Goal: Information Seeking & Learning: Check status

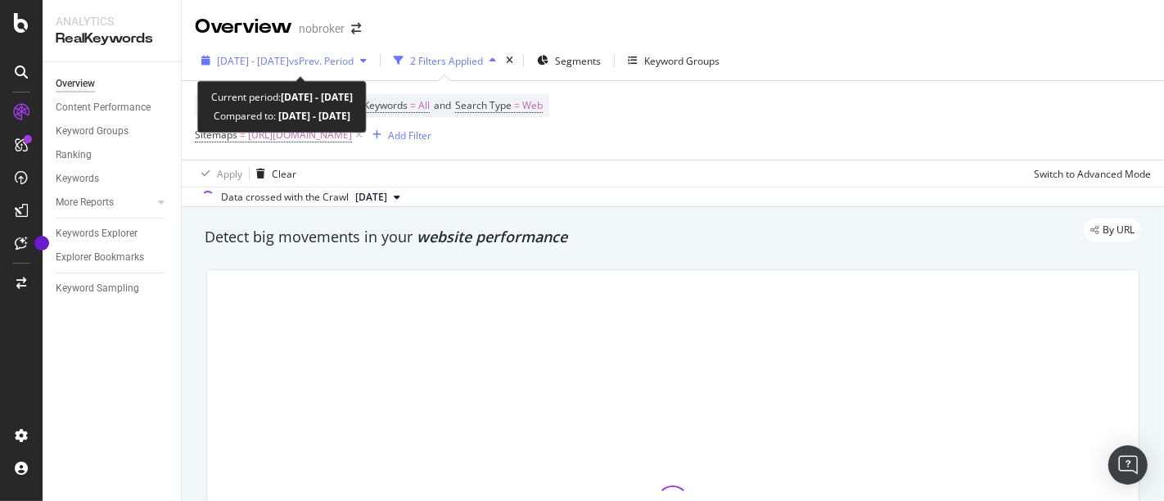
click at [289, 66] on span "[DATE] - [DATE]" at bounding box center [253, 61] width 72 height 14
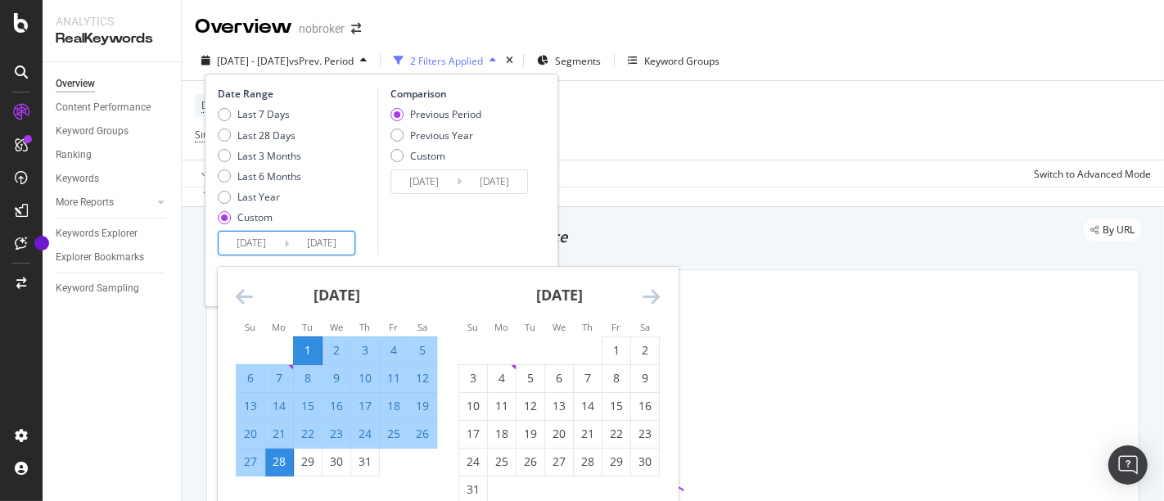
click at [250, 241] on input "[DATE]" at bounding box center [250, 243] width 65 height 23
click at [655, 299] on icon "Move forward to switch to the next month." at bounding box center [650, 296] width 17 height 20
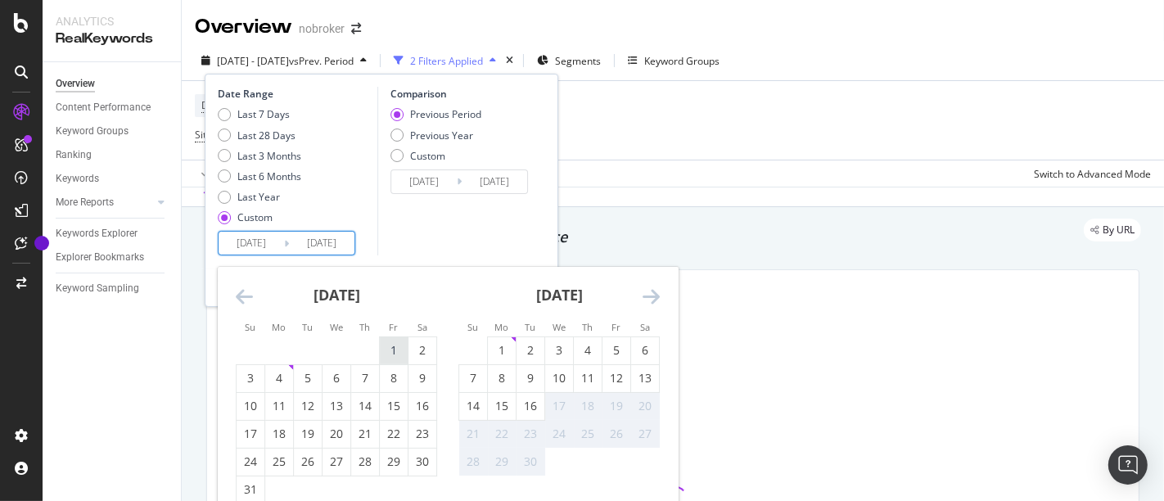
click at [385, 356] on div "1" at bounding box center [394, 350] width 28 height 16
type input "[DATE]"
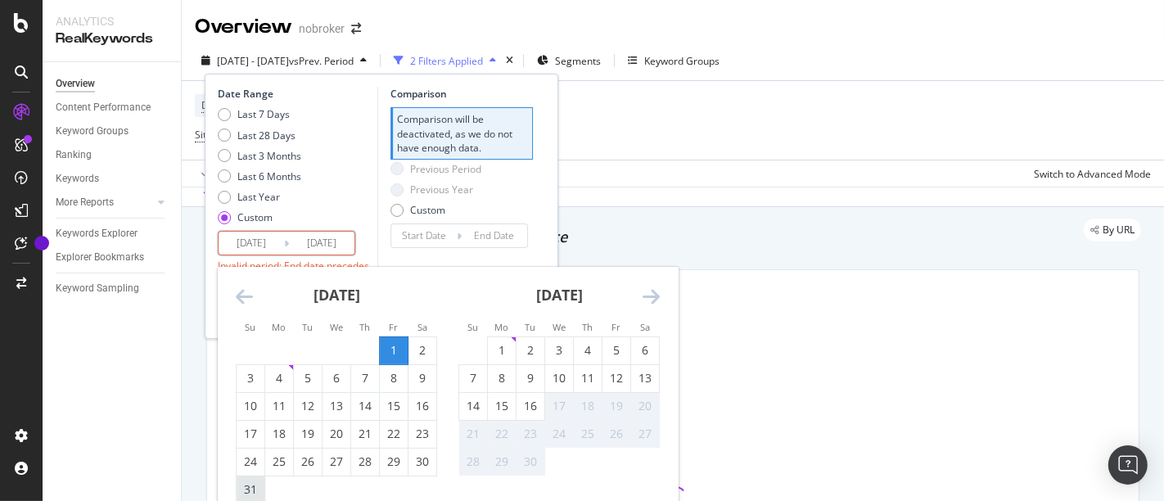
click at [252, 477] on div "31" at bounding box center [250, 489] width 28 height 27
type input "[DATE]"
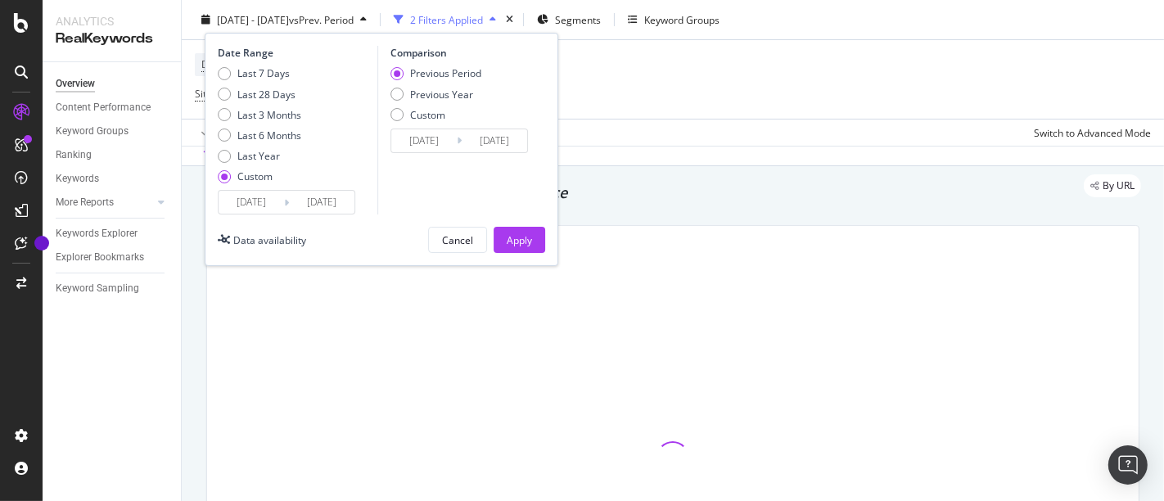
scroll to position [45, 0]
click at [533, 229] on button "Apply" at bounding box center [519, 240] width 52 height 26
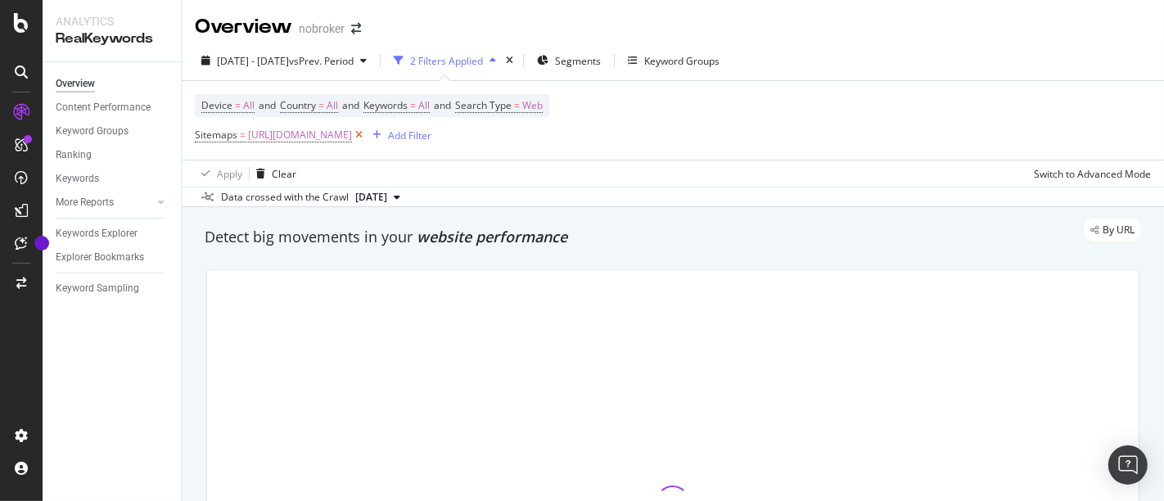
click at [366, 132] on icon at bounding box center [359, 135] width 14 height 16
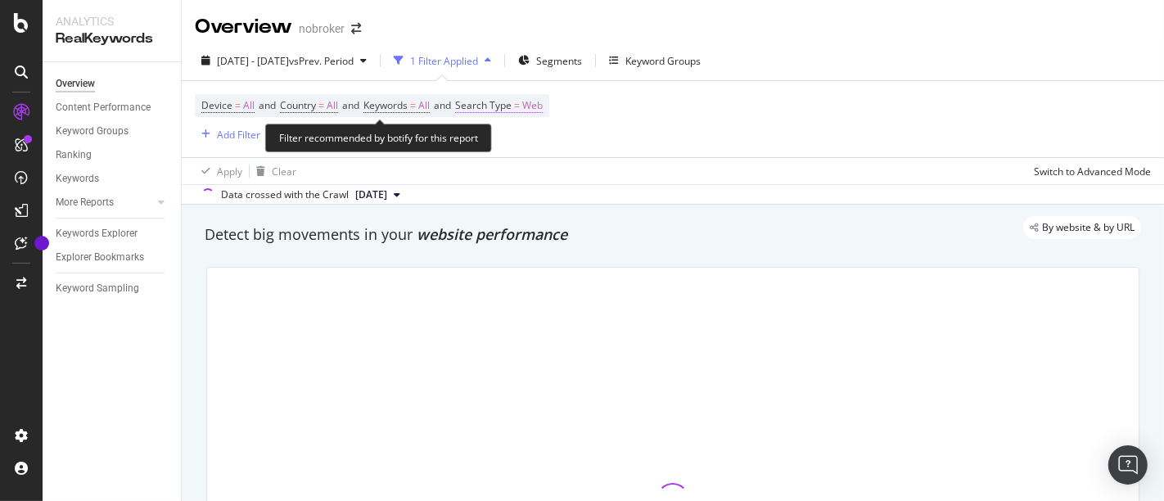
click at [538, 104] on span "Web" at bounding box center [532, 105] width 20 height 23
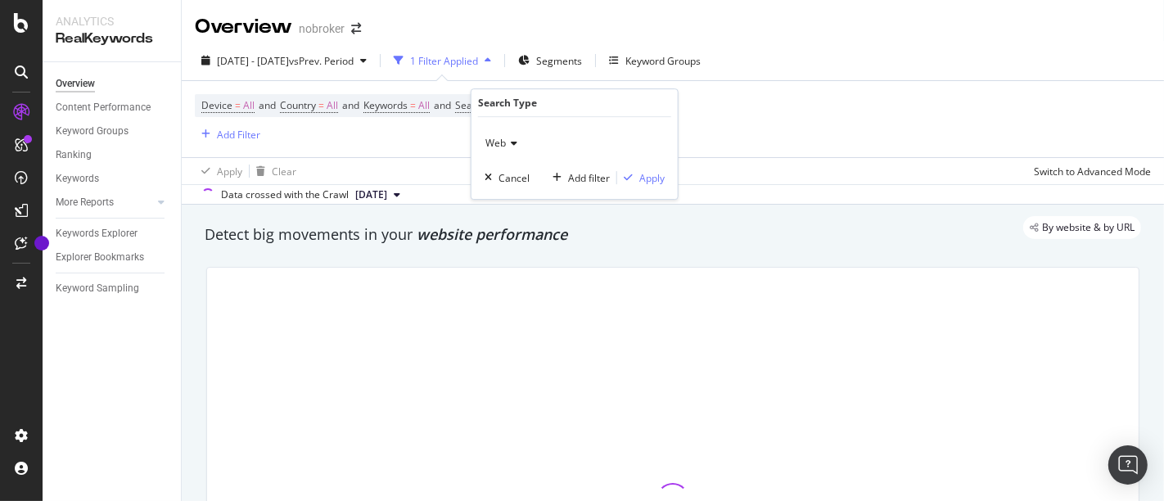
click at [516, 138] on icon at bounding box center [511, 143] width 11 height 10
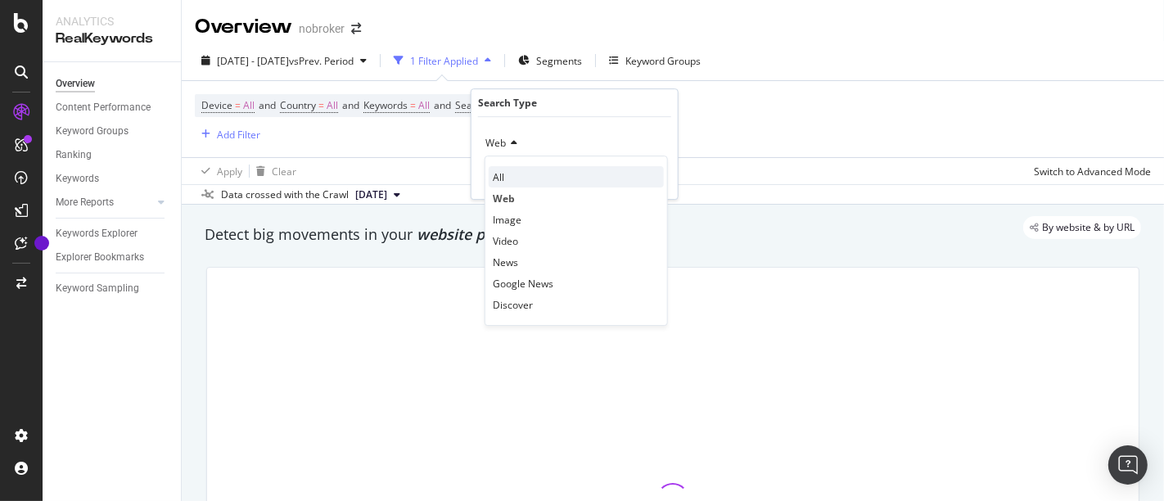
click at [501, 178] on span "All" at bounding box center [498, 177] width 11 height 14
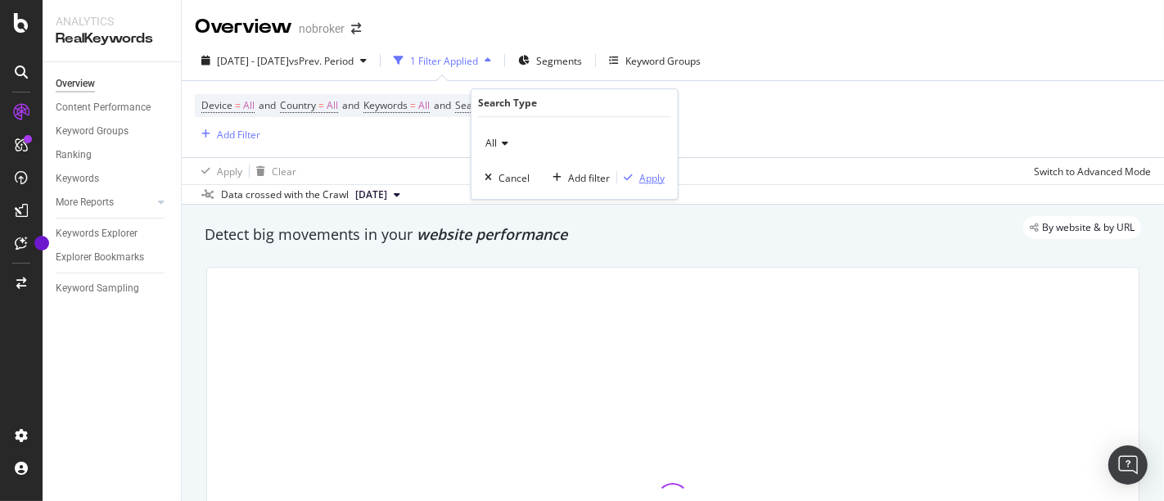
click at [655, 169] on div "All Cancel Add filter Apply" at bounding box center [574, 158] width 206 height 82
click at [655, 169] on button "Apply" at bounding box center [640, 177] width 47 height 16
click at [235, 137] on div "Add Filter" at bounding box center [238, 135] width 43 height 14
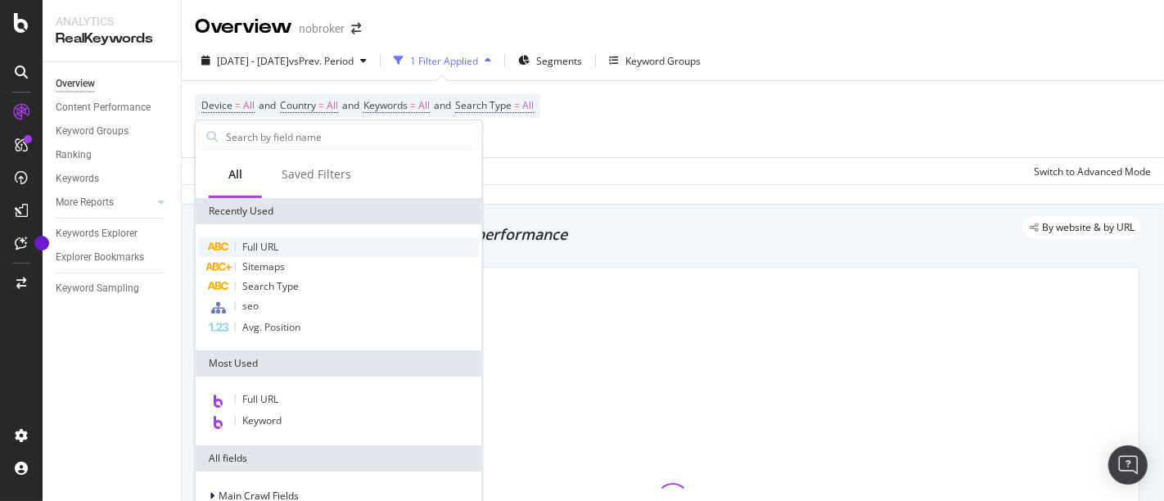
click at [268, 251] on span "Full URL" at bounding box center [260, 247] width 36 height 14
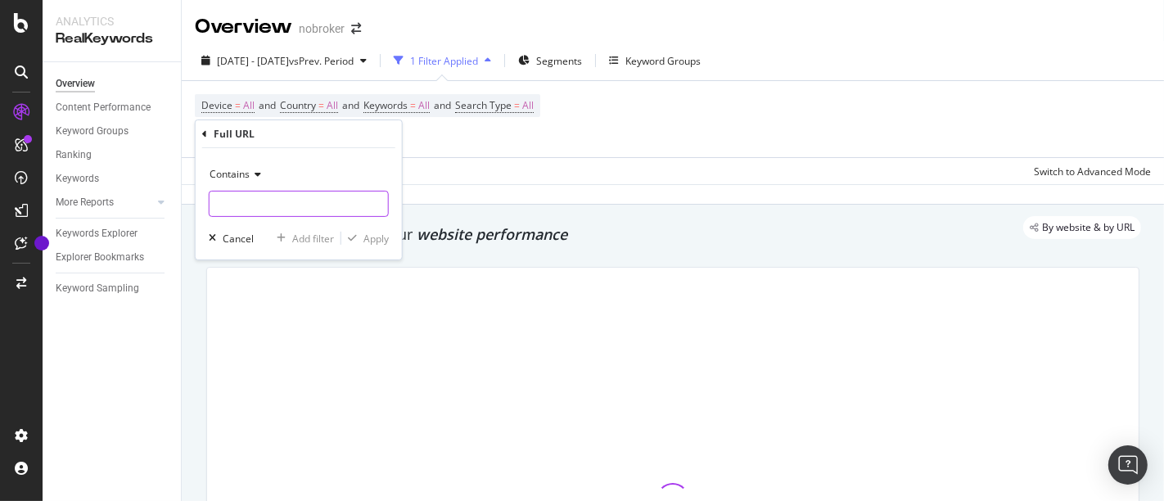
click at [254, 196] on input "text" at bounding box center [298, 204] width 178 height 26
type input "/home"
click at [267, 200] on input "/home" at bounding box center [286, 204] width 155 height 26
type input "/home-loan/"
click at [373, 235] on div "Apply" at bounding box center [375, 238] width 25 height 14
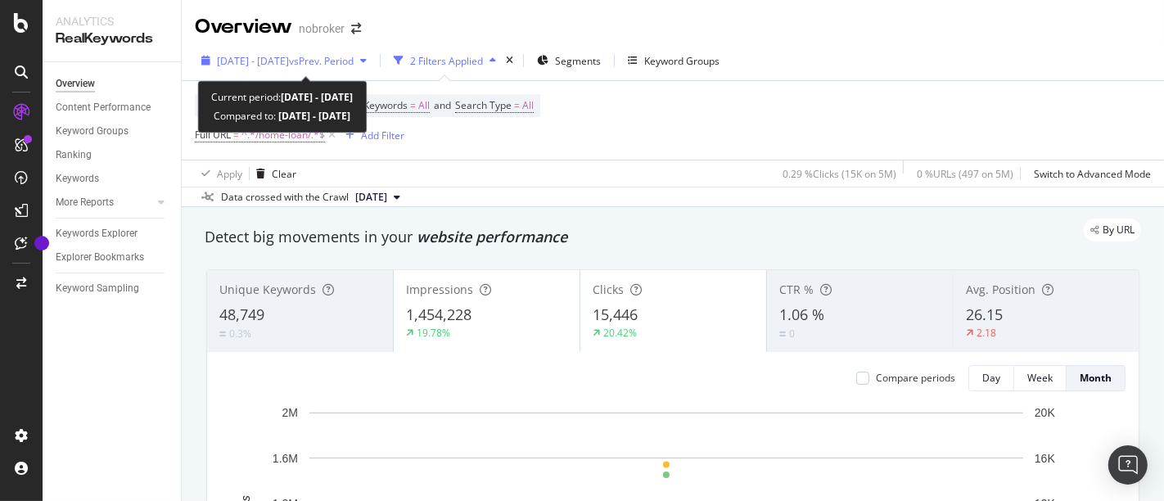
click at [291, 51] on div "[DATE] - [DATE] vs Prev. Period" at bounding box center [284, 60] width 178 height 25
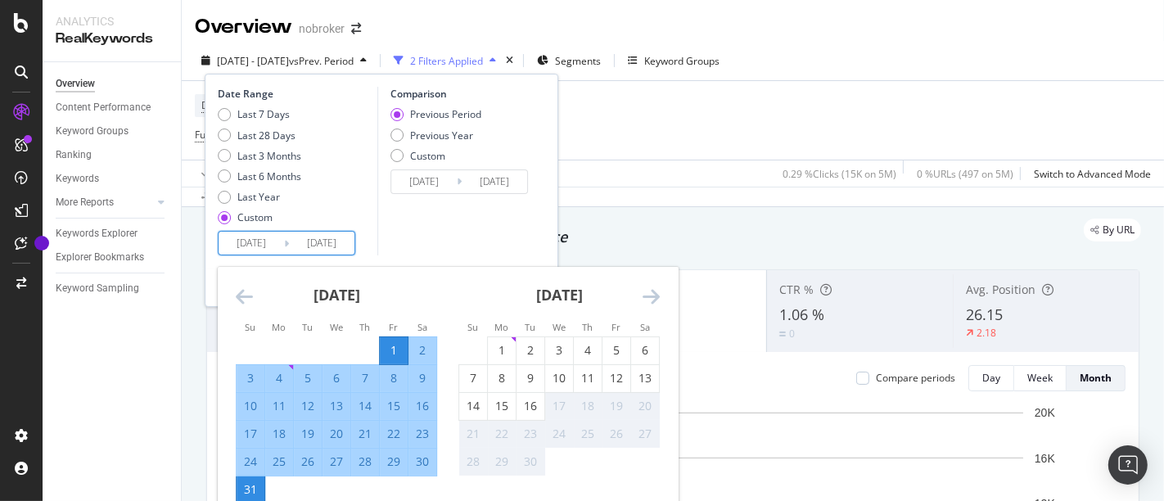
click at [241, 251] on input "[DATE]" at bounding box center [250, 243] width 65 height 23
click at [231, 183] on div "Last 7 Days Last 28 Days Last 3 Months Last 6 Months Last Year Custom" at bounding box center [259, 169] width 83 height 124
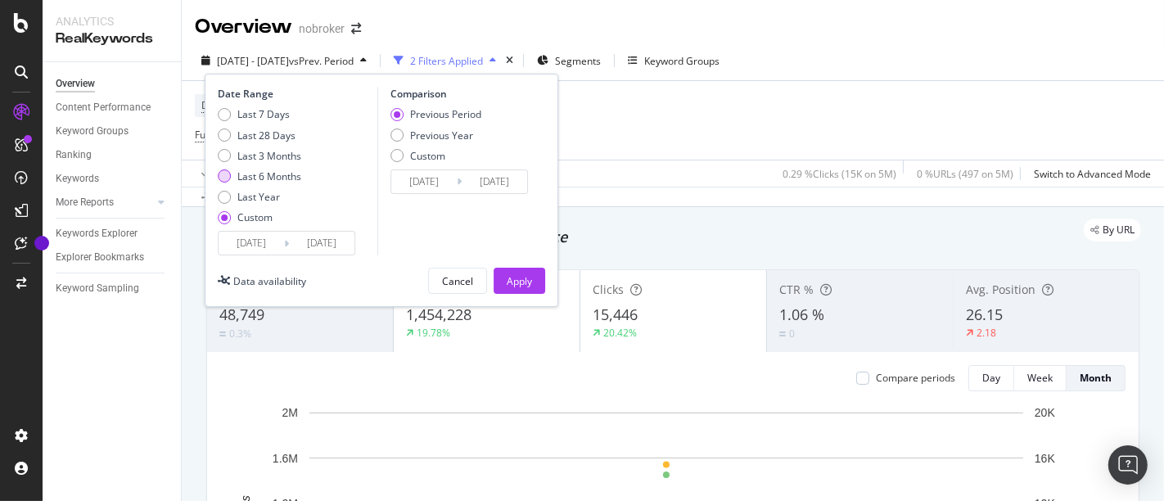
click at [223, 181] on div "Last 6 Months" at bounding box center [224, 175] width 13 height 13
type input "[DATE]"
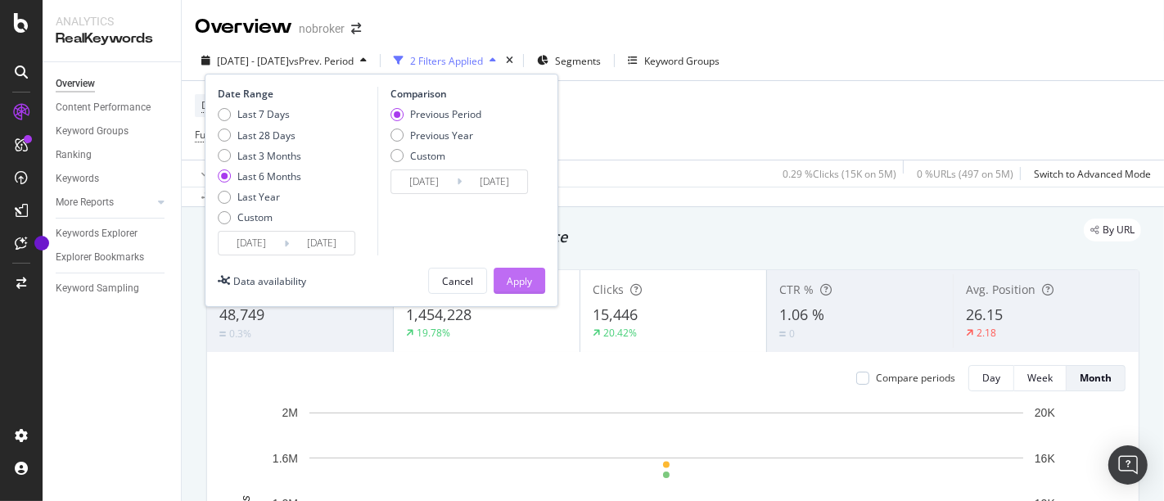
click at [528, 278] on div "Apply" at bounding box center [519, 281] width 25 height 14
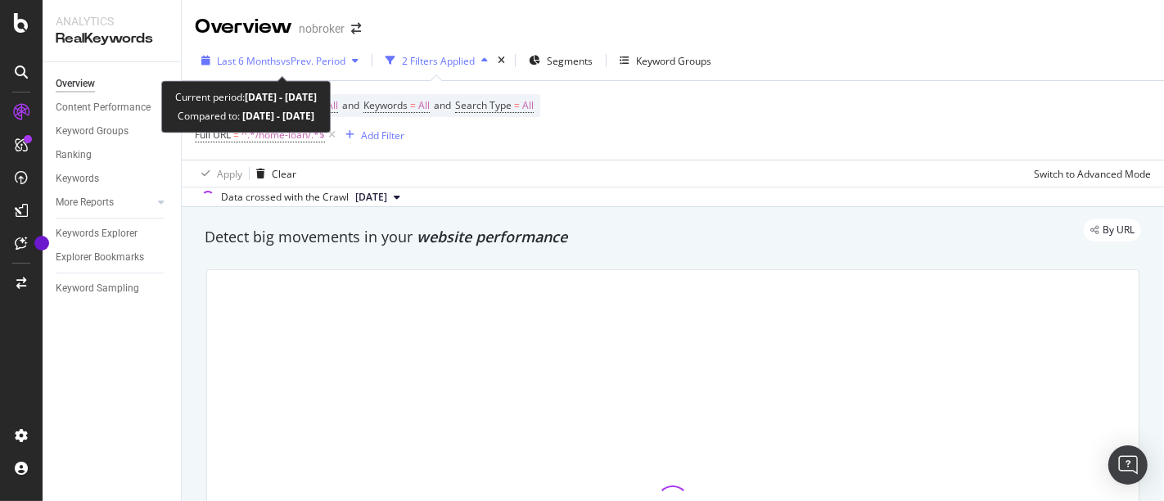
click at [283, 61] on span "vs Prev. Period" at bounding box center [313, 61] width 65 height 14
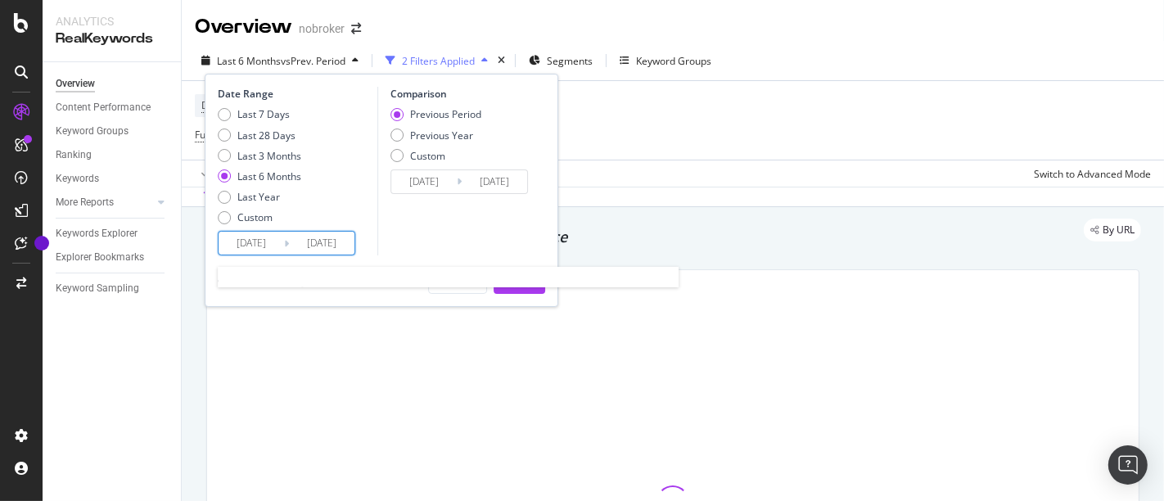
click at [254, 243] on input "[DATE]" at bounding box center [250, 243] width 65 height 23
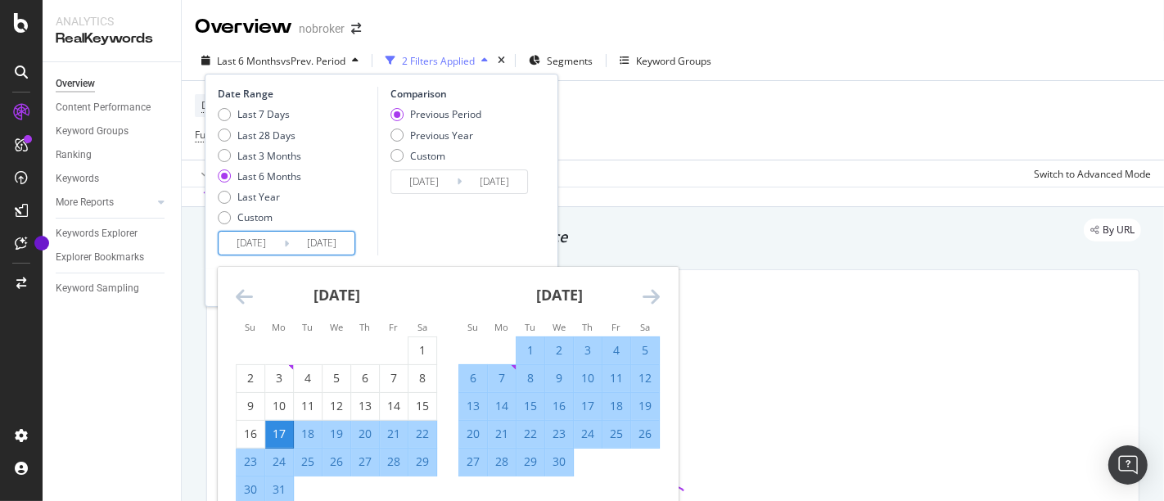
click at [652, 283] on div "[DATE]" at bounding box center [558, 302] width 201 height 70
click at [652, 290] on icon "Move forward to switch to the next month." at bounding box center [650, 296] width 17 height 20
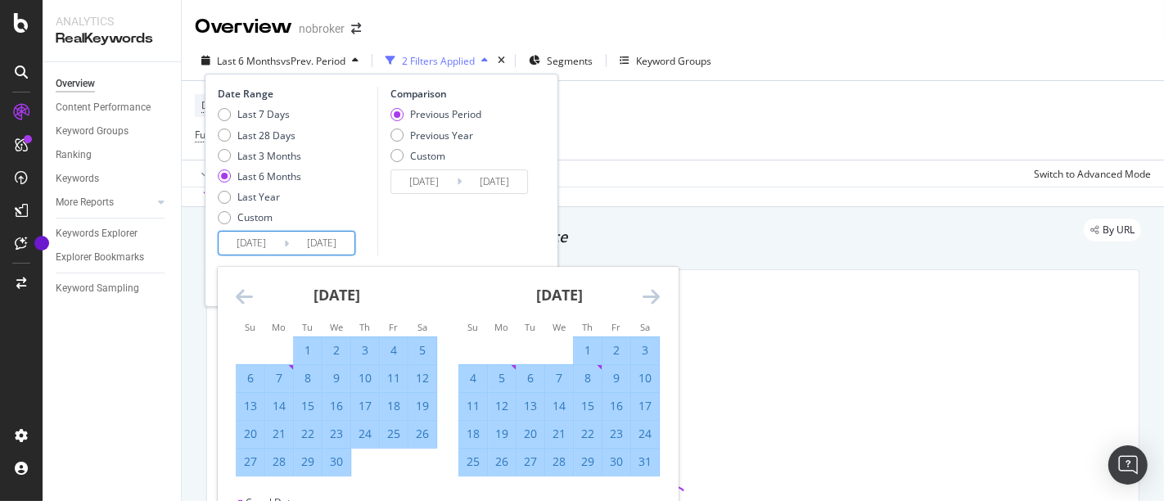
click at [644, 296] on icon "Move forward to switch to the next month." at bounding box center [650, 296] width 17 height 20
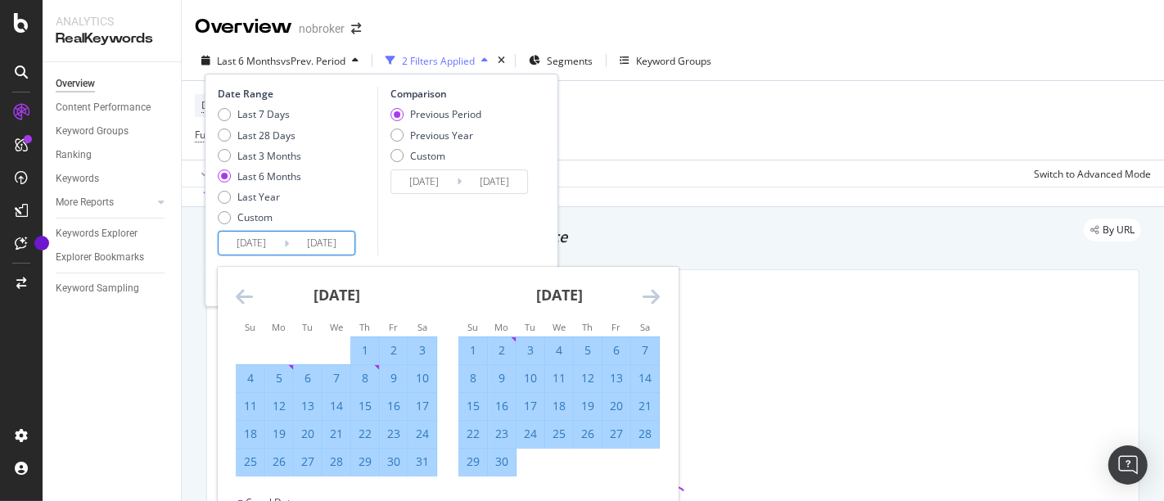
click at [644, 296] on icon "Move forward to switch to the next month." at bounding box center [650, 296] width 17 height 20
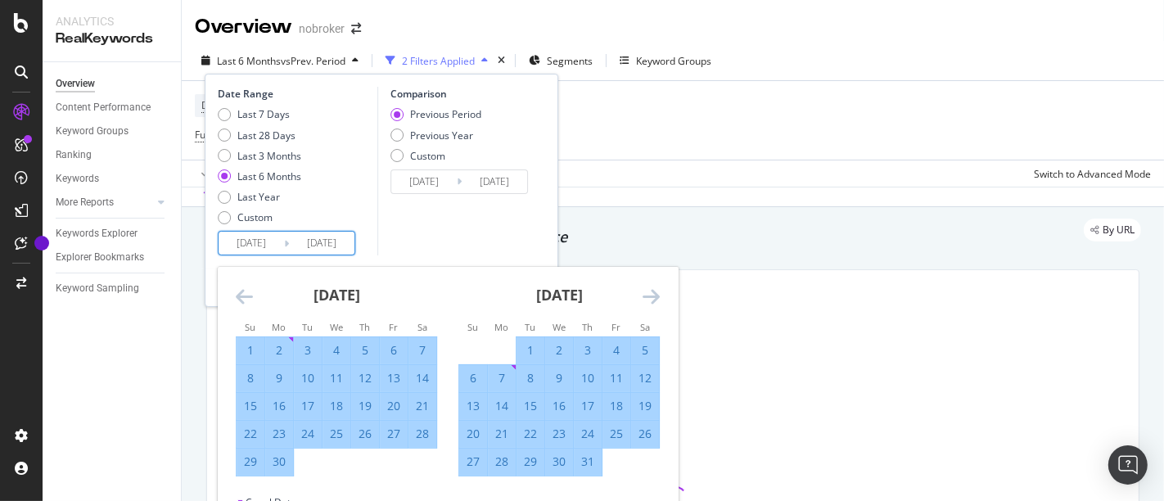
click at [644, 296] on icon "Move forward to switch to the next month." at bounding box center [650, 296] width 17 height 20
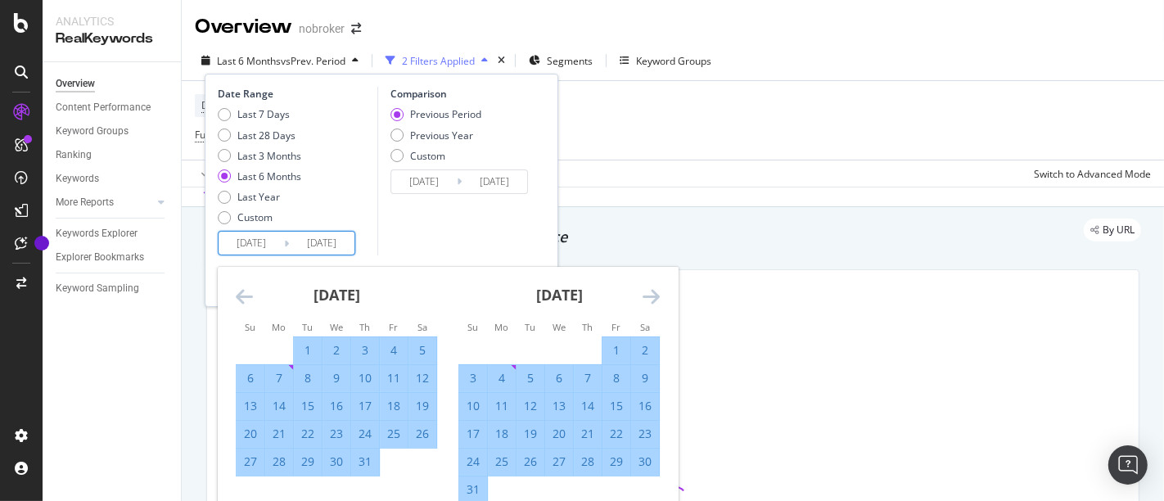
click at [644, 296] on icon "Move forward to switch to the next month." at bounding box center [650, 296] width 17 height 20
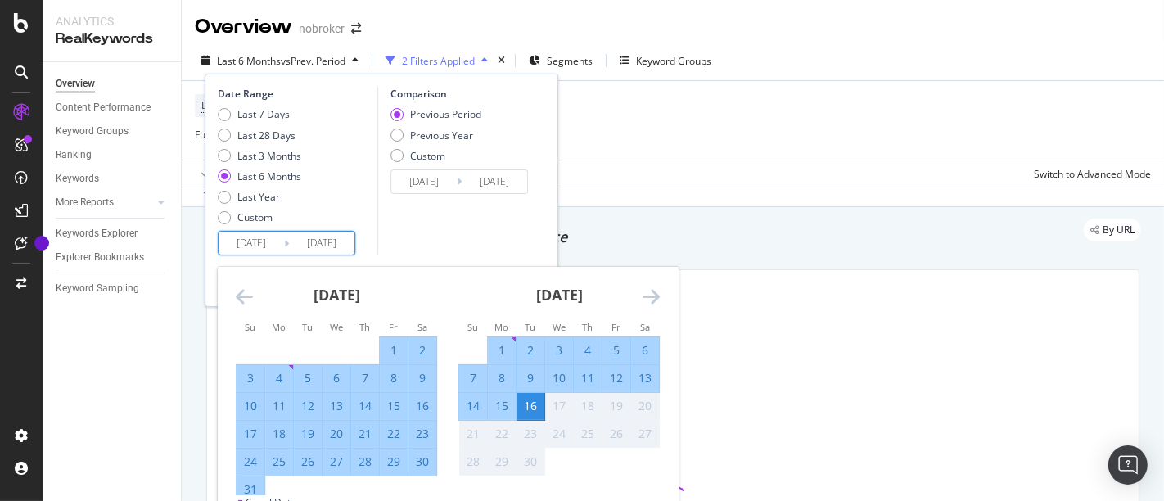
click at [494, 342] on div "1" at bounding box center [502, 350] width 28 height 16
type input "[DATE]"
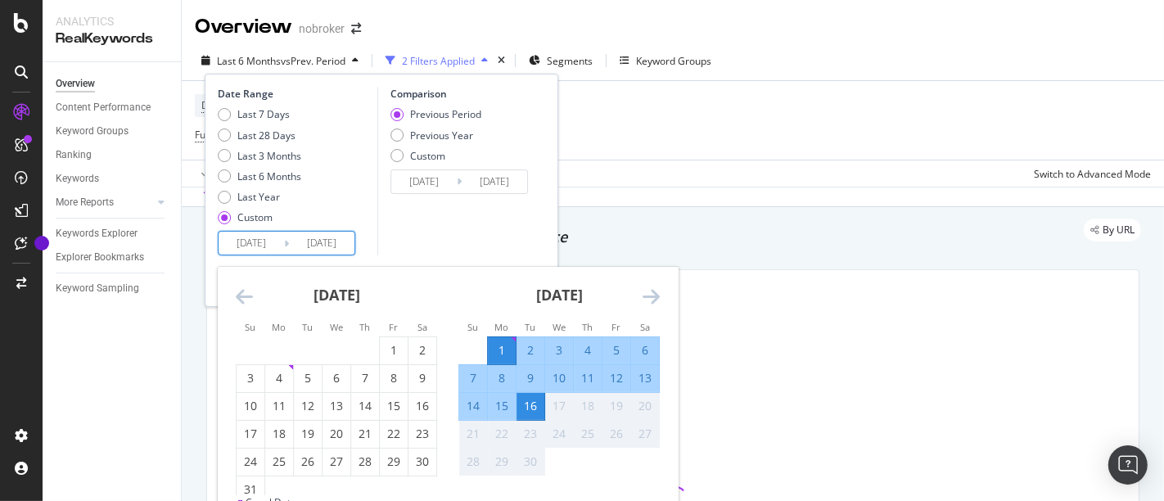
click at [532, 414] on div "16" at bounding box center [530, 406] width 28 height 27
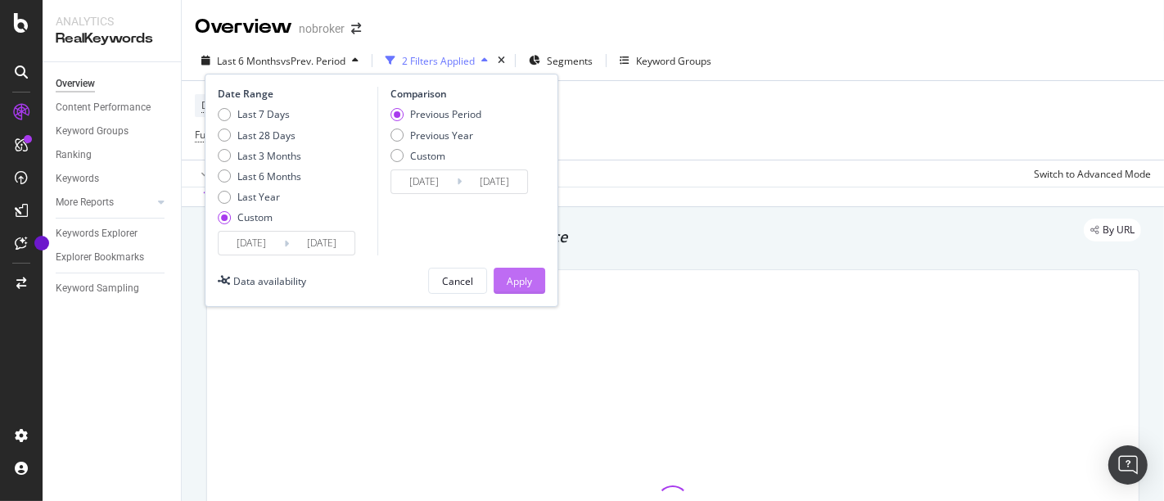
click at [525, 290] on div "Apply" at bounding box center [519, 280] width 25 height 25
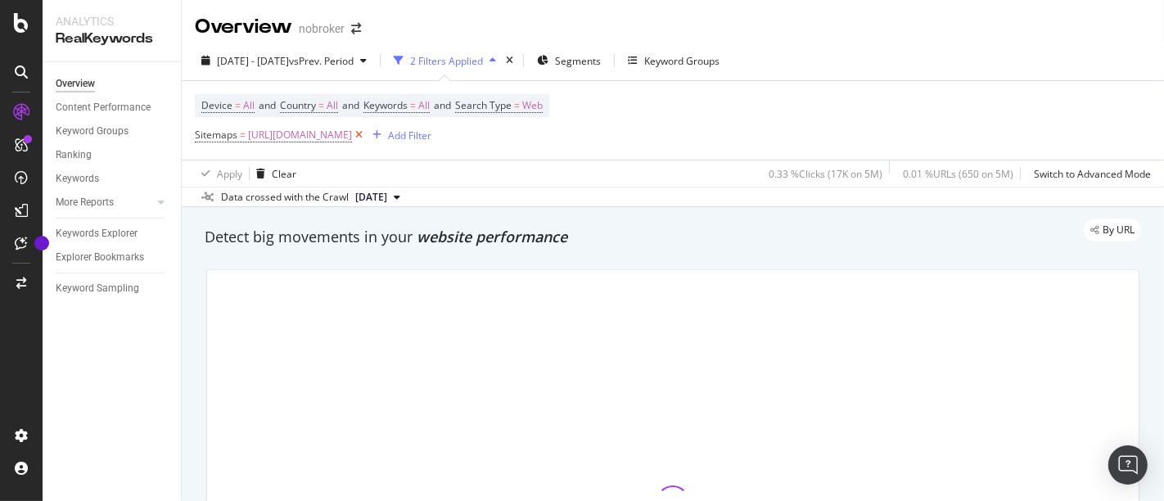
click at [366, 132] on icon at bounding box center [359, 135] width 14 height 16
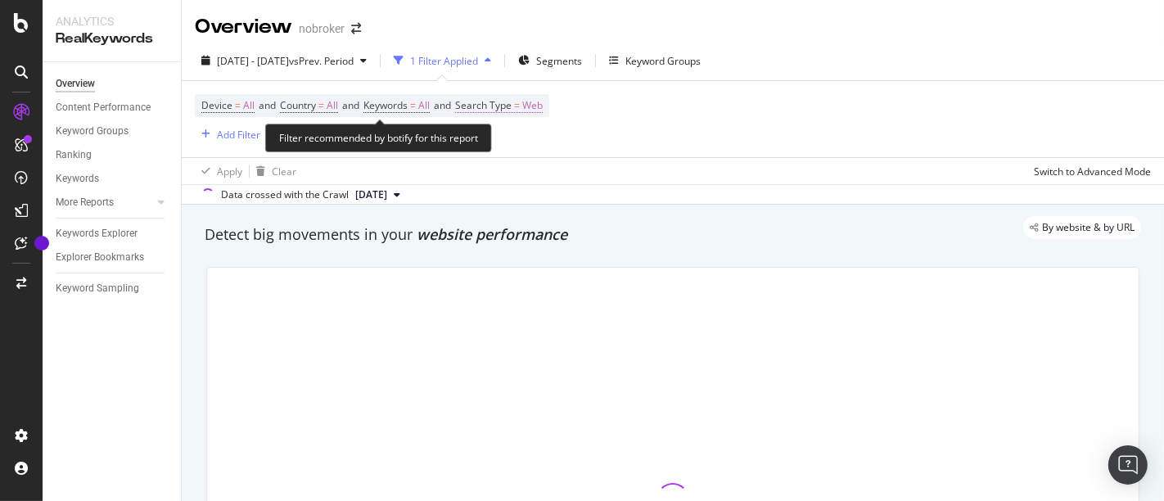
click at [543, 105] on span "Web" at bounding box center [532, 105] width 20 height 23
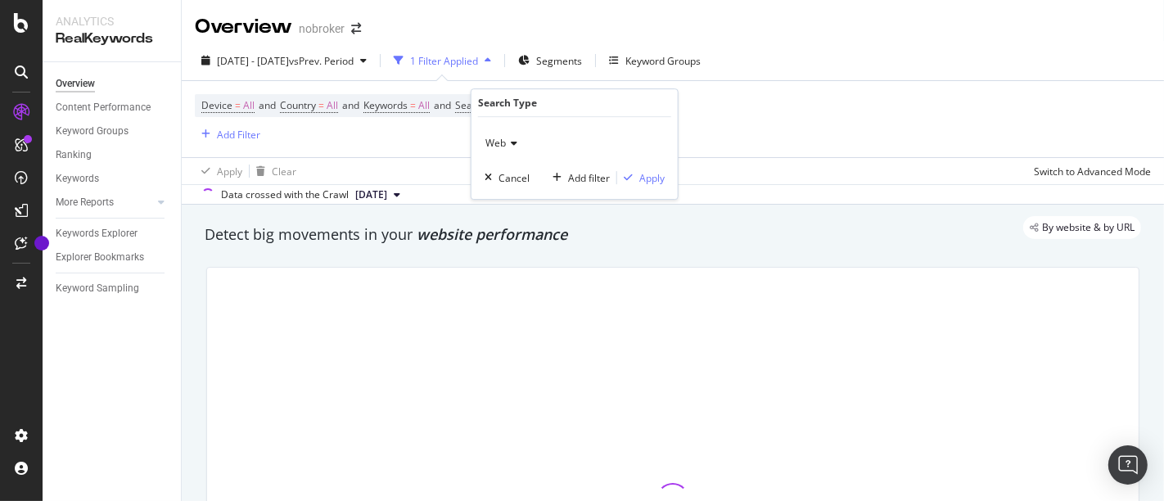
click at [507, 142] on icon at bounding box center [511, 143] width 11 height 10
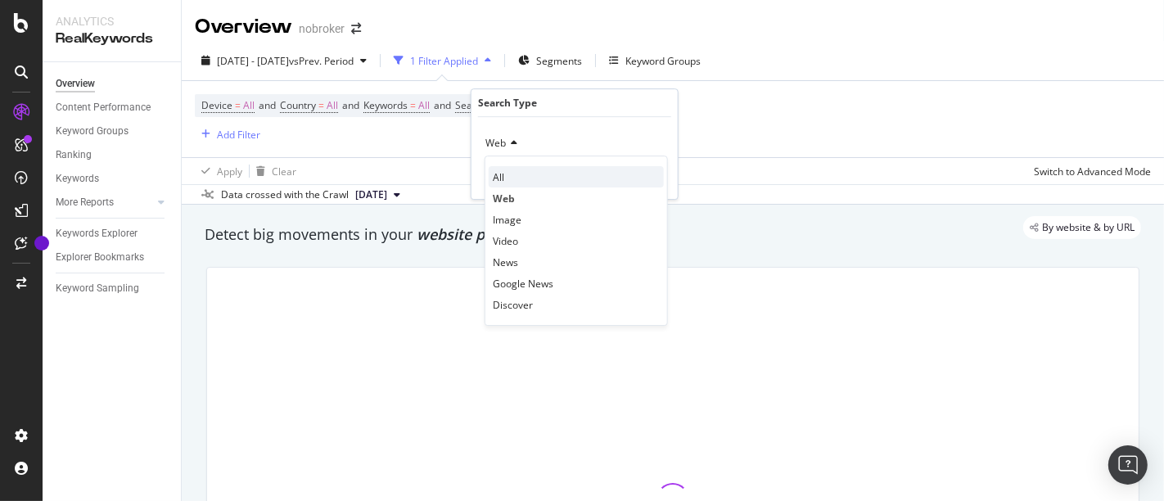
click at [501, 171] on span "All" at bounding box center [498, 177] width 11 height 14
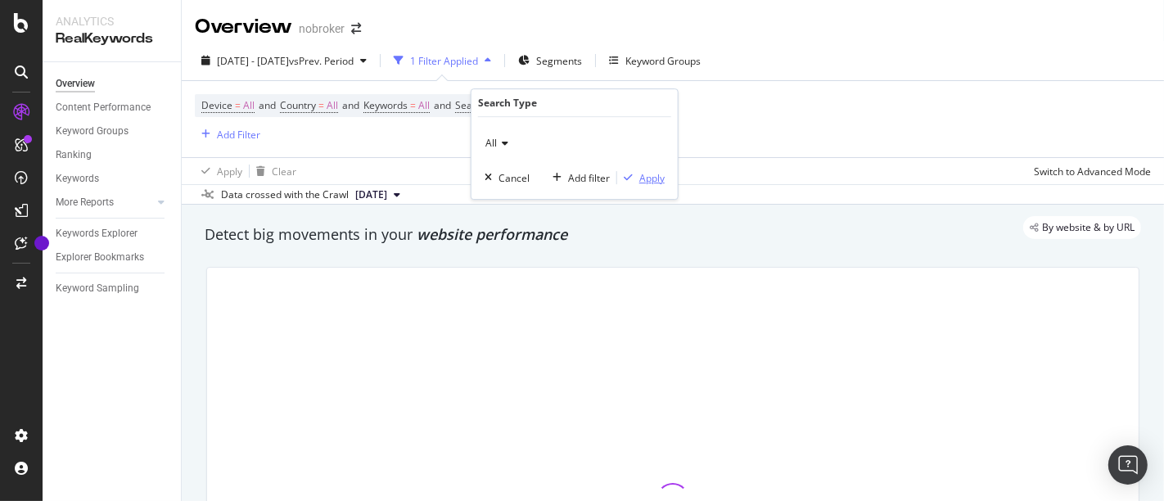
click at [647, 183] on div "Apply" at bounding box center [651, 178] width 25 height 14
click at [231, 135] on div "Add Filter" at bounding box center [238, 135] width 43 height 14
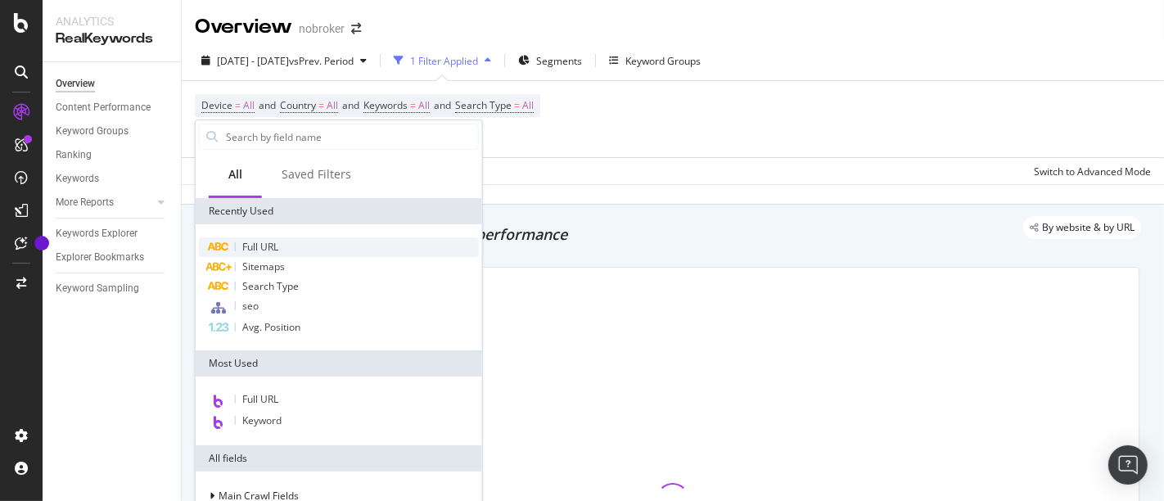
click at [272, 237] on div "Full URL" at bounding box center [339, 247] width 280 height 20
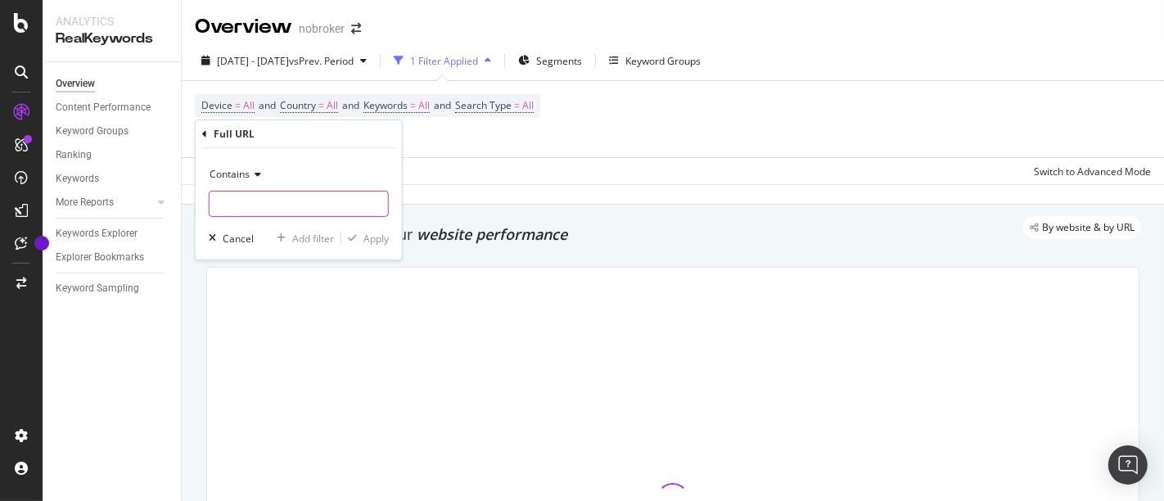
click at [275, 200] on input "text" at bounding box center [298, 204] width 178 height 26
click at [290, 200] on input "/home-loan/" at bounding box center [286, 204] width 155 height 26
type input "/interiors/"
click at [370, 242] on div "Apply" at bounding box center [375, 238] width 25 height 14
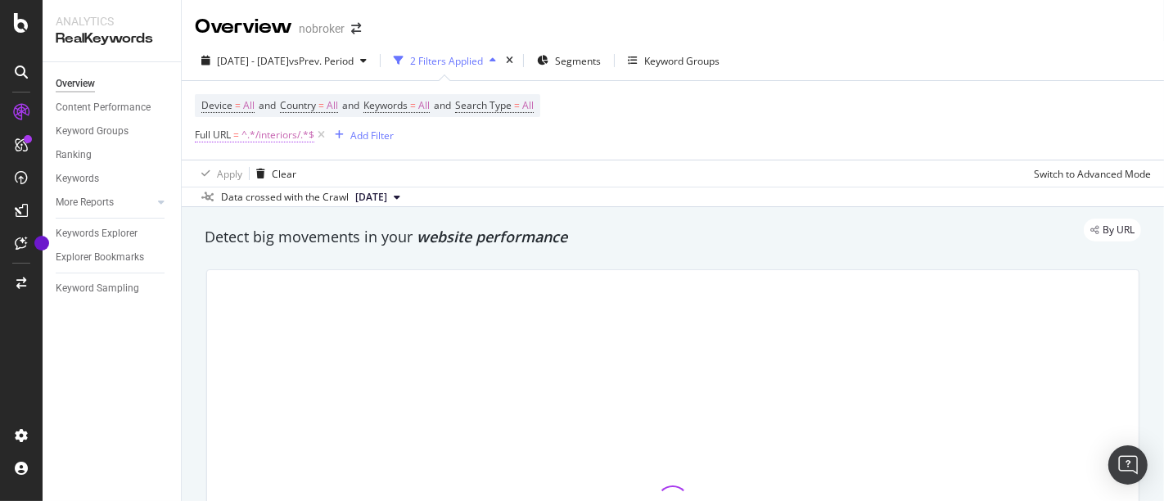
click at [268, 134] on span "^.*/interiors/.*$" at bounding box center [277, 135] width 73 height 23
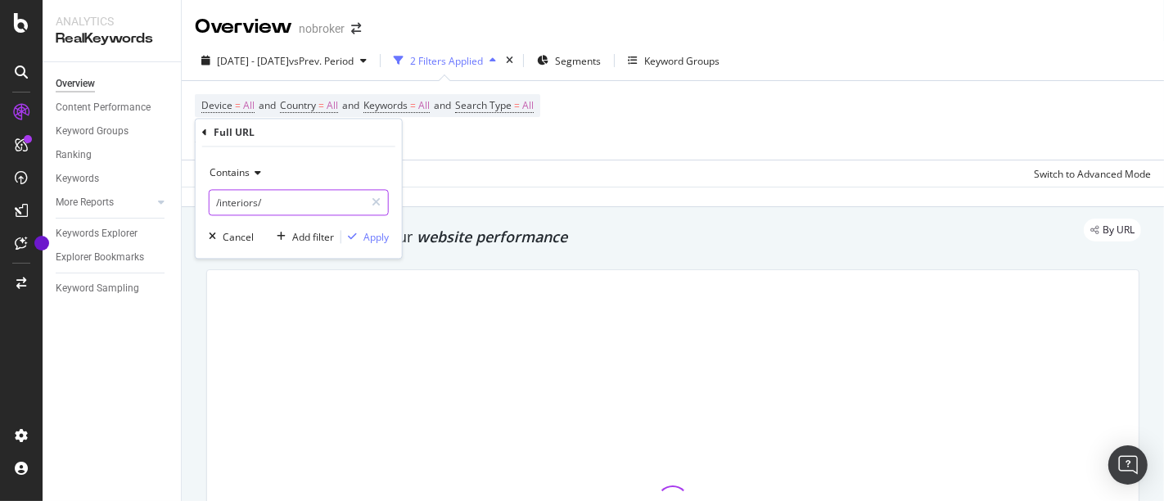
click at [280, 205] on input "/interiors/" at bounding box center [286, 203] width 155 height 26
type input "/home-loan/"
click at [379, 239] on div "Apply" at bounding box center [375, 237] width 25 height 14
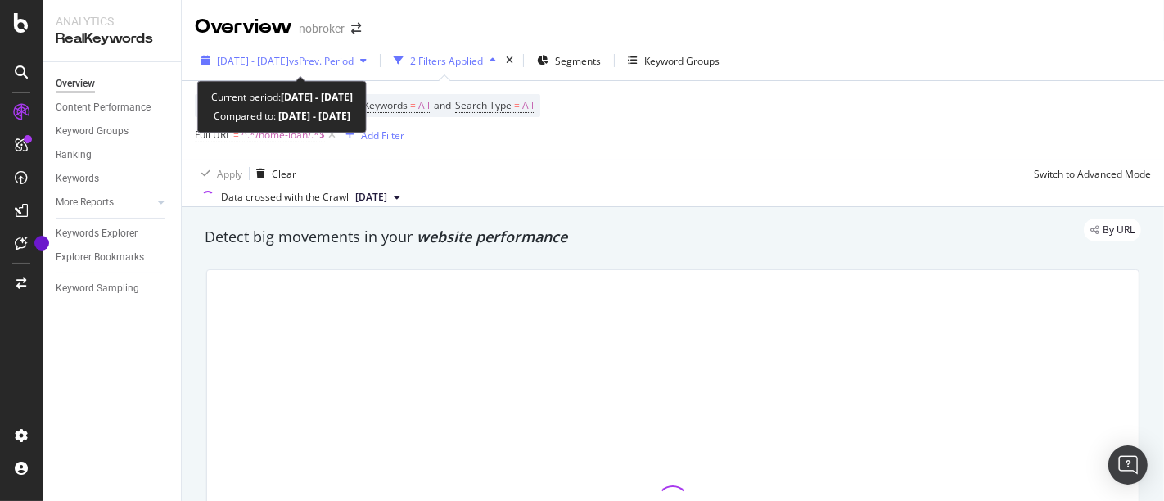
click at [320, 68] on div "[DATE] - [DATE] vs Prev. Period" at bounding box center [284, 60] width 178 height 25
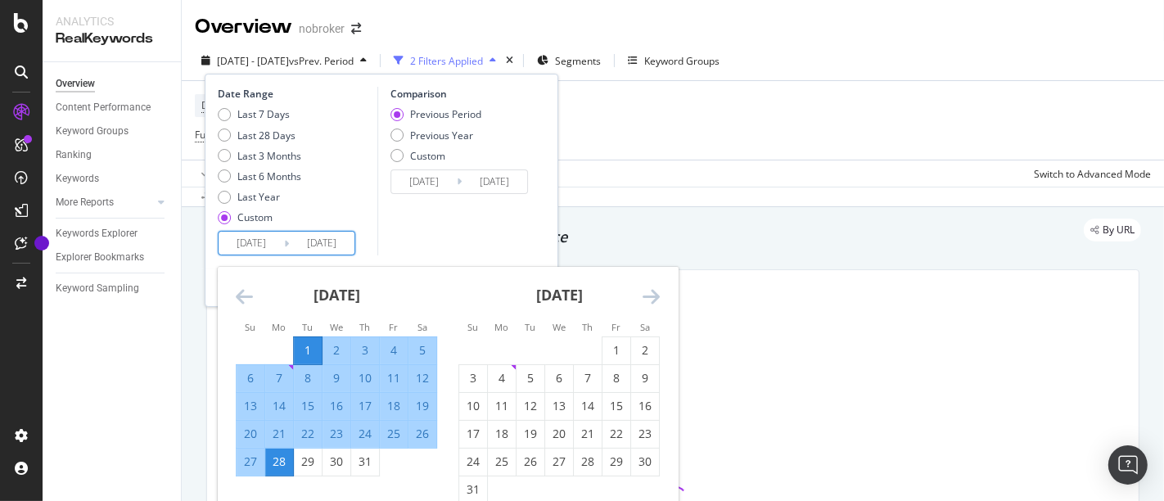
click at [258, 251] on input "[DATE]" at bounding box center [250, 243] width 65 height 23
click at [647, 288] on icon "Move forward to switch to the next month." at bounding box center [650, 296] width 17 height 20
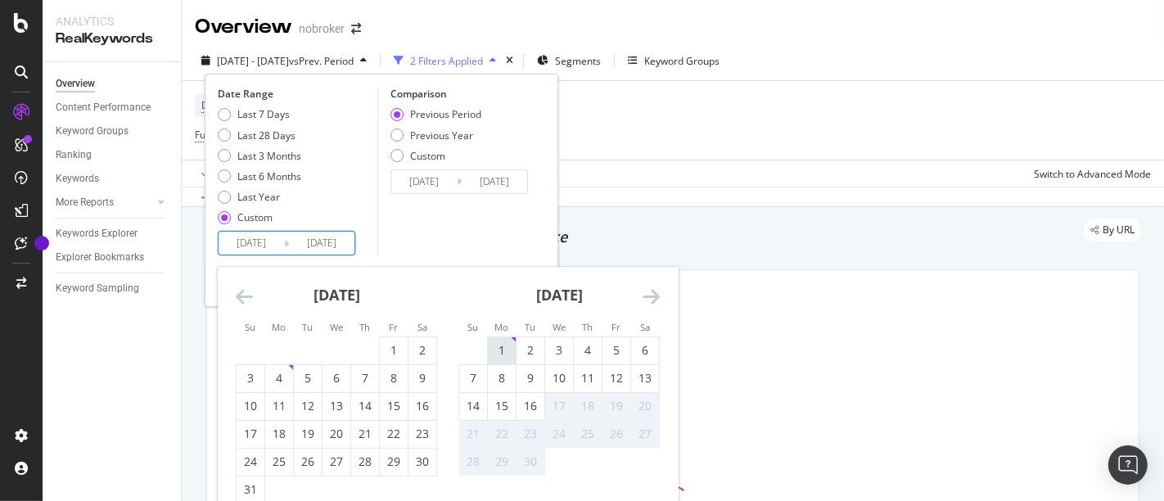
click at [511, 347] on div "1" at bounding box center [502, 350] width 28 height 16
type input "[DATE]"
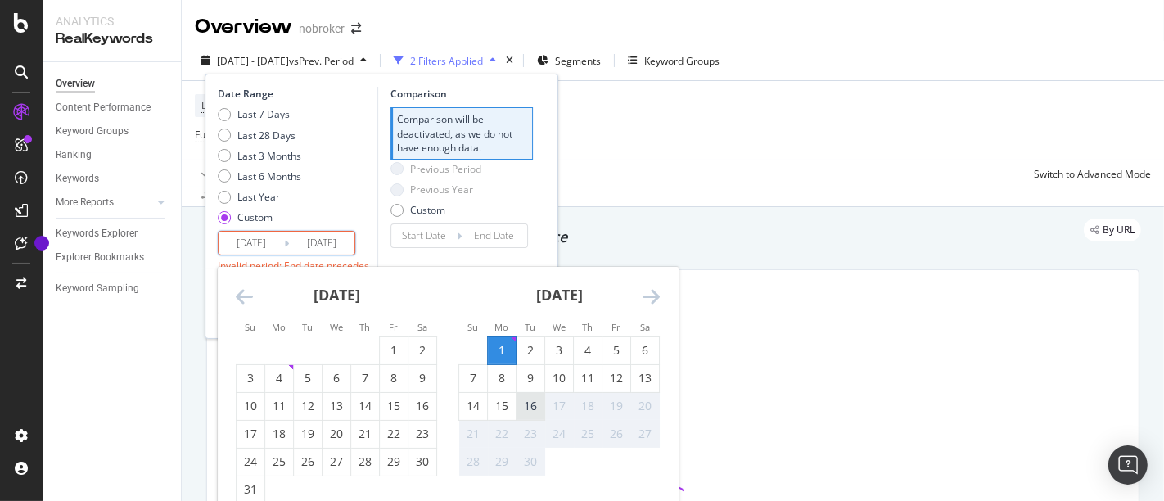
click at [542, 402] on div "16" at bounding box center [530, 406] width 28 height 16
type input "[DATE]"
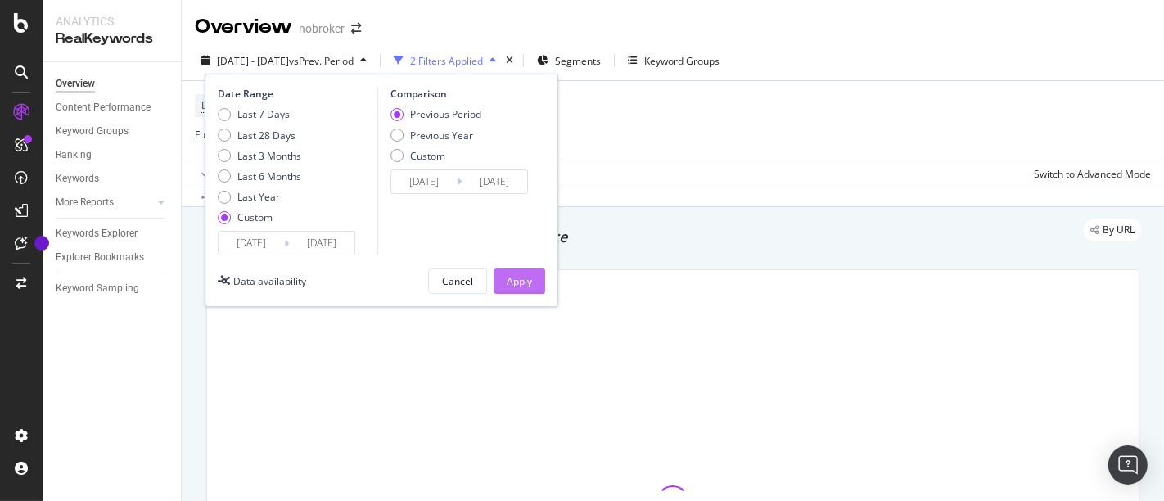
click at [509, 281] on div "Apply" at bounding box center [519, 281] width 25 height 14
